Goal: Task Accomplishment & Management: Manage account settings

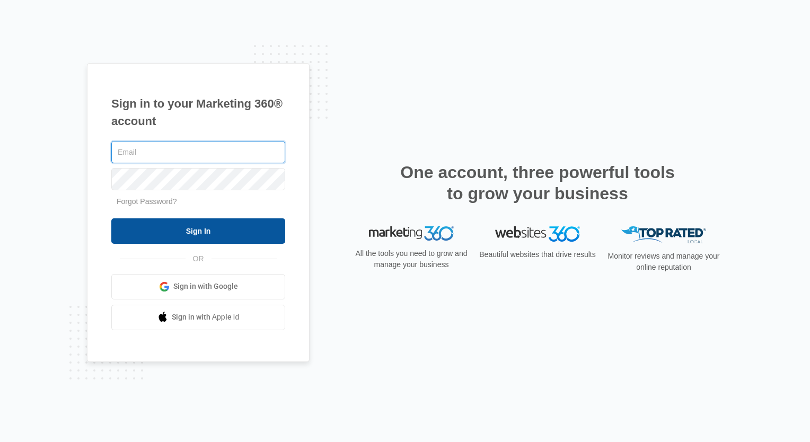
type input "[PERSON_NAME][EMAIL_ADDRESS][DOMAIN_NAME]"
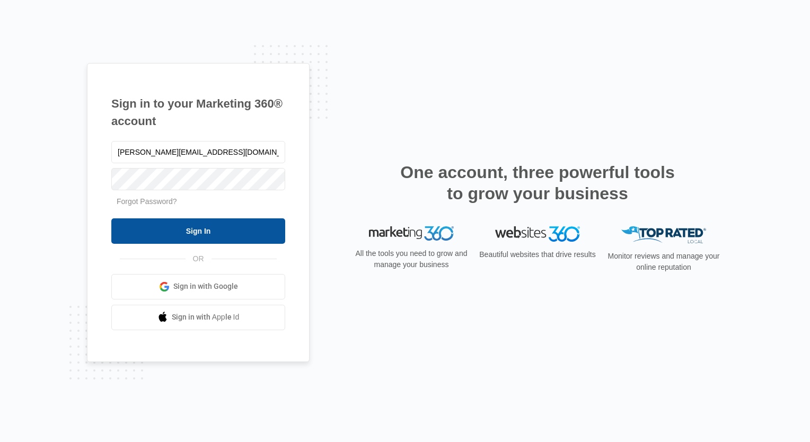
click at [198, 236] on input "Sign In" at bounding box center [198, 230] width 174 height 25
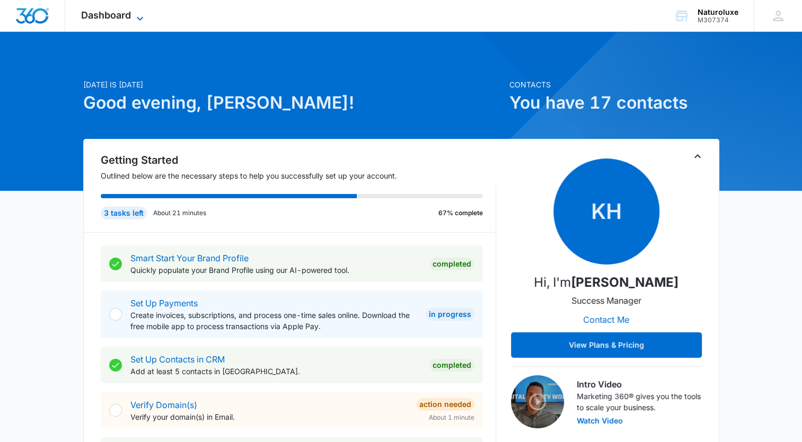
click at [138, 15] on icon at bounding box center [140, 18] width 13 height 13
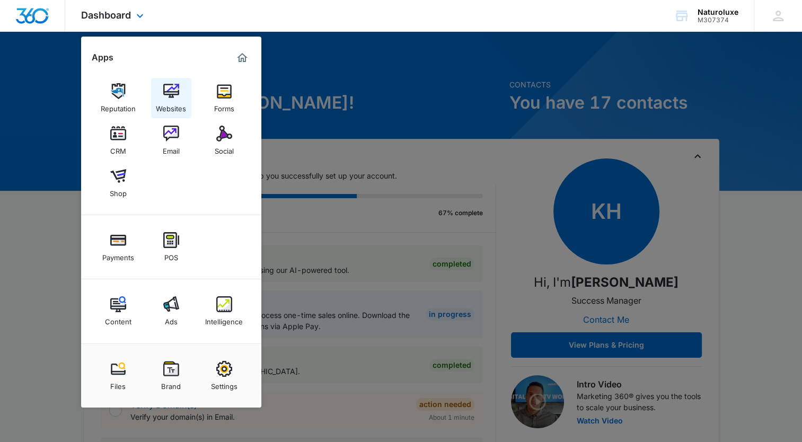
click at [170, 98] on img at bounding box center [171, 91] width 16 height 16
